Goal: Task Accomplishment & Management: Manage account settings

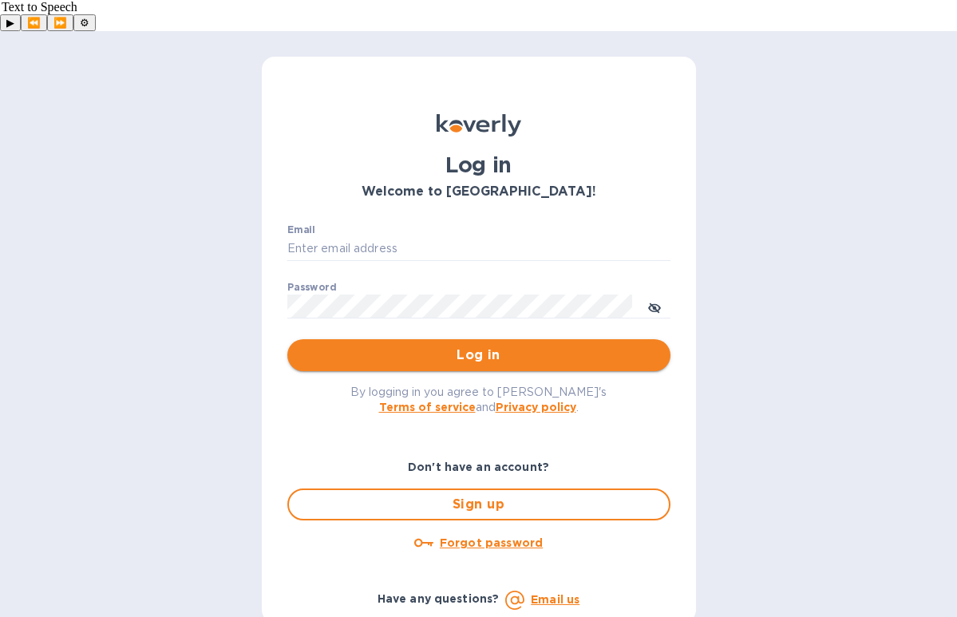
type input "[PERSON_NAME][EMAIL_ADDRESS][DOMAIN_NAME]"
click at [444, 345] on span "Log in" at bounding box center [478, 354] width 357 height 19
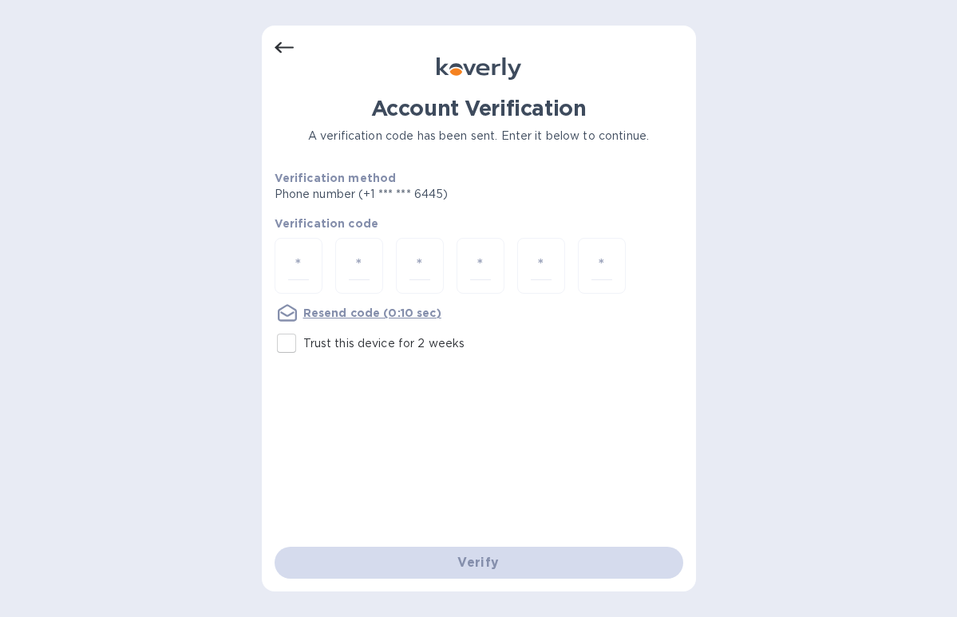
click at [285, 347] on input "Trust this device for 2 weeks" at bounding box center [287, 343] width 34 height 34
checkbox input "true"
click at [302, 266] on input "number" at bounding box center [298, 266] width 21 height 30
type input "5"
type input "7"
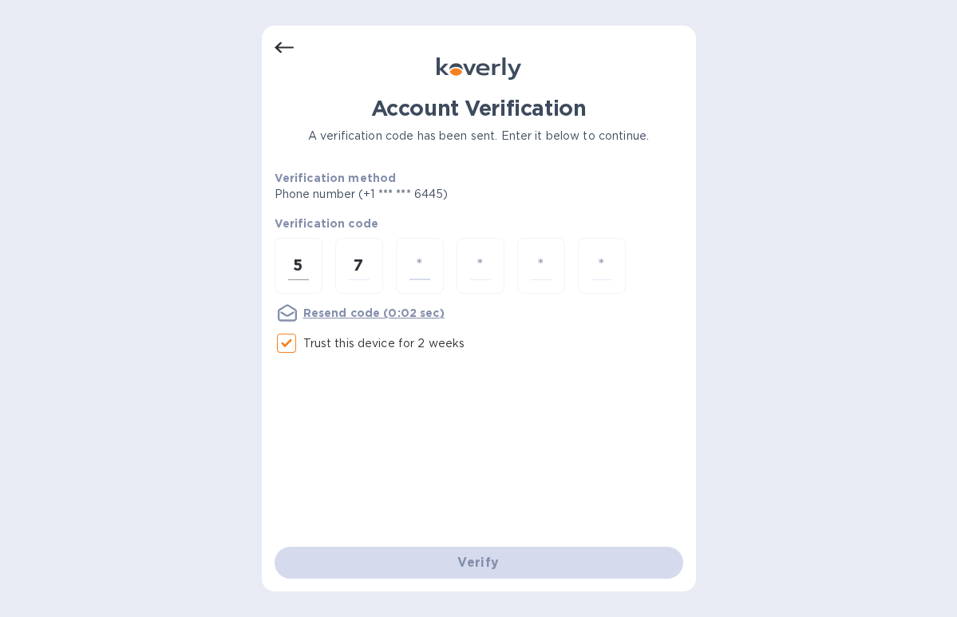
type input "4"
type input "1"
type input "2"
type input "1"
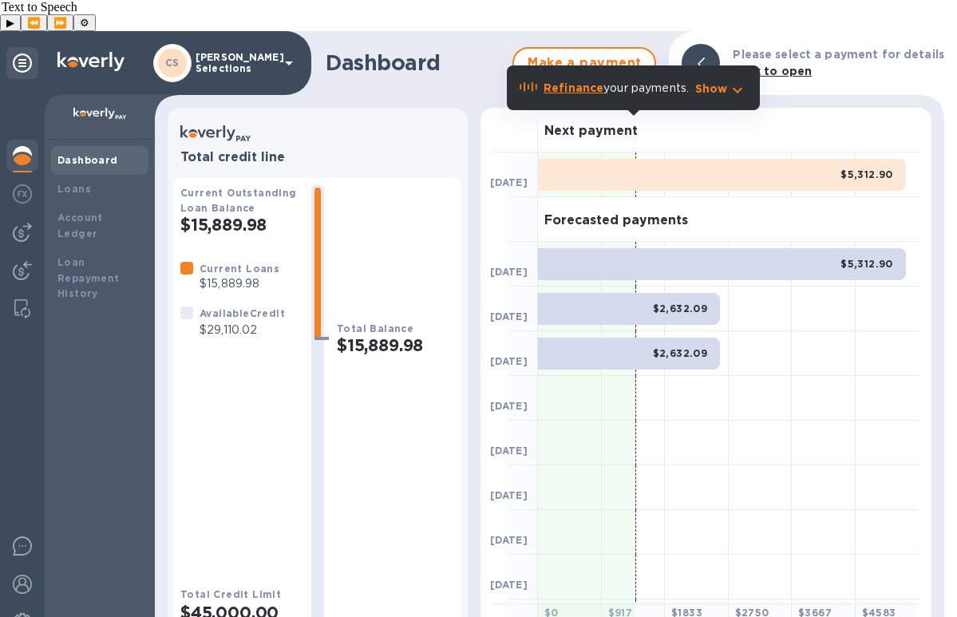
click at [479, 47] on div "Dashboard Make a payment Please select a payment for details Click to open" at bounding box center [549, 63] width 789 height 64
